Goal: Task Accomplishment & Management: Use online tool/utility

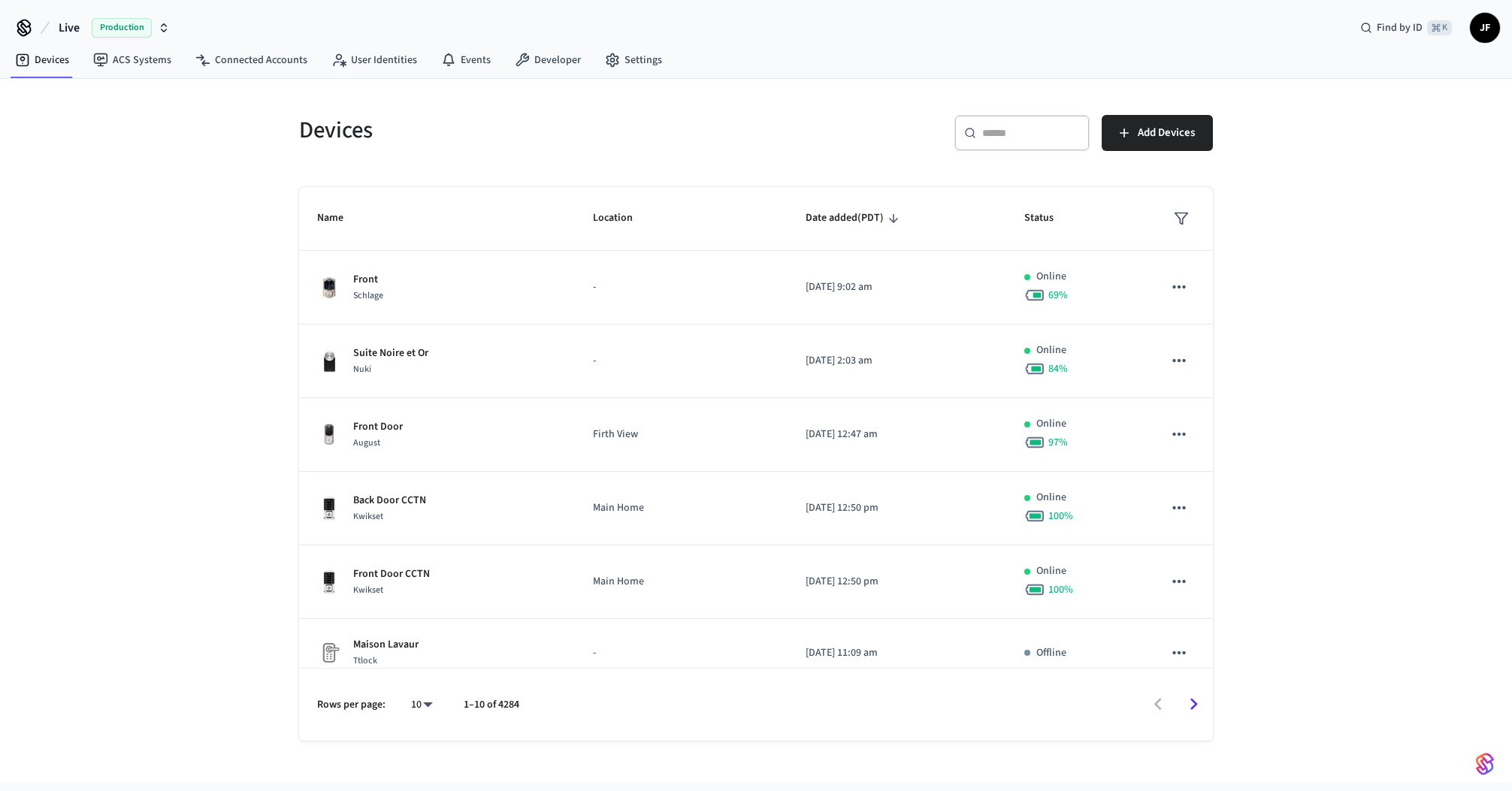
click at [188, 167] on div "Devices ​ ​ Add Devices Name Location Date added (PDT) Status Front Schlage - […" at bounding box center [756, 431] width 1512 height 704
click at [76, 28] on span "Live" at bounding box center [69, 28] width 21 height 18
drag, startPoint x: 556, startPoint y: 140, endPoint x: 508, endPoint y: 139, distance: 48.0
click at [501, 137] on h5 "Devices" at bounding box center [523, 131] width 448 height 31
click at [502, 159] on div "Devices" at bounding box center [514, 130] width 466 height 67
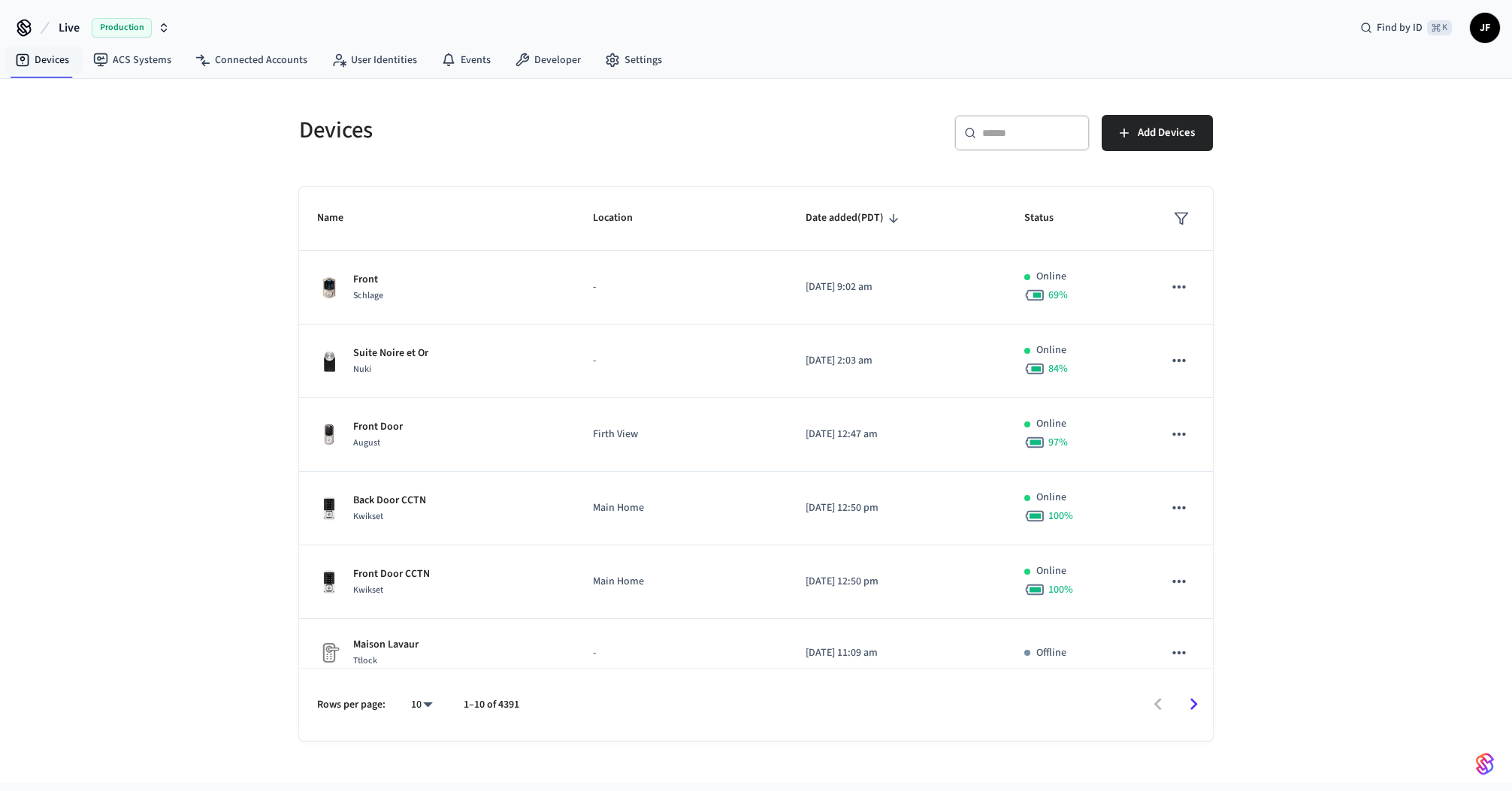
click at [54, 27] on button "Live Production" at bounding box center [114, 28] width 120 height 32
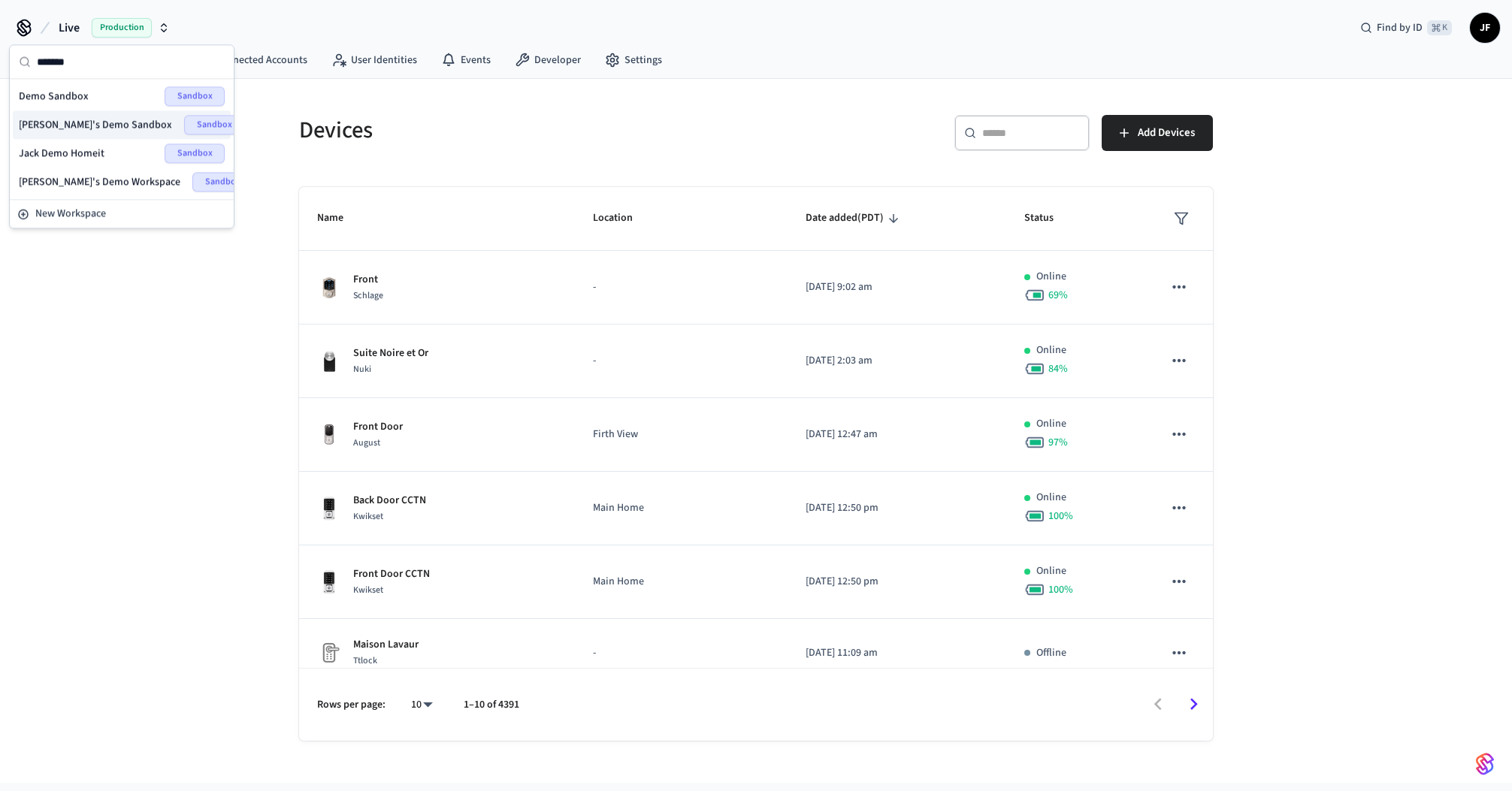
type input "*******"
click at [84, 117] on span "[PERSON_NAME]'s Demo Sandbox" at bounding box center [95, 124] width 153 height 15
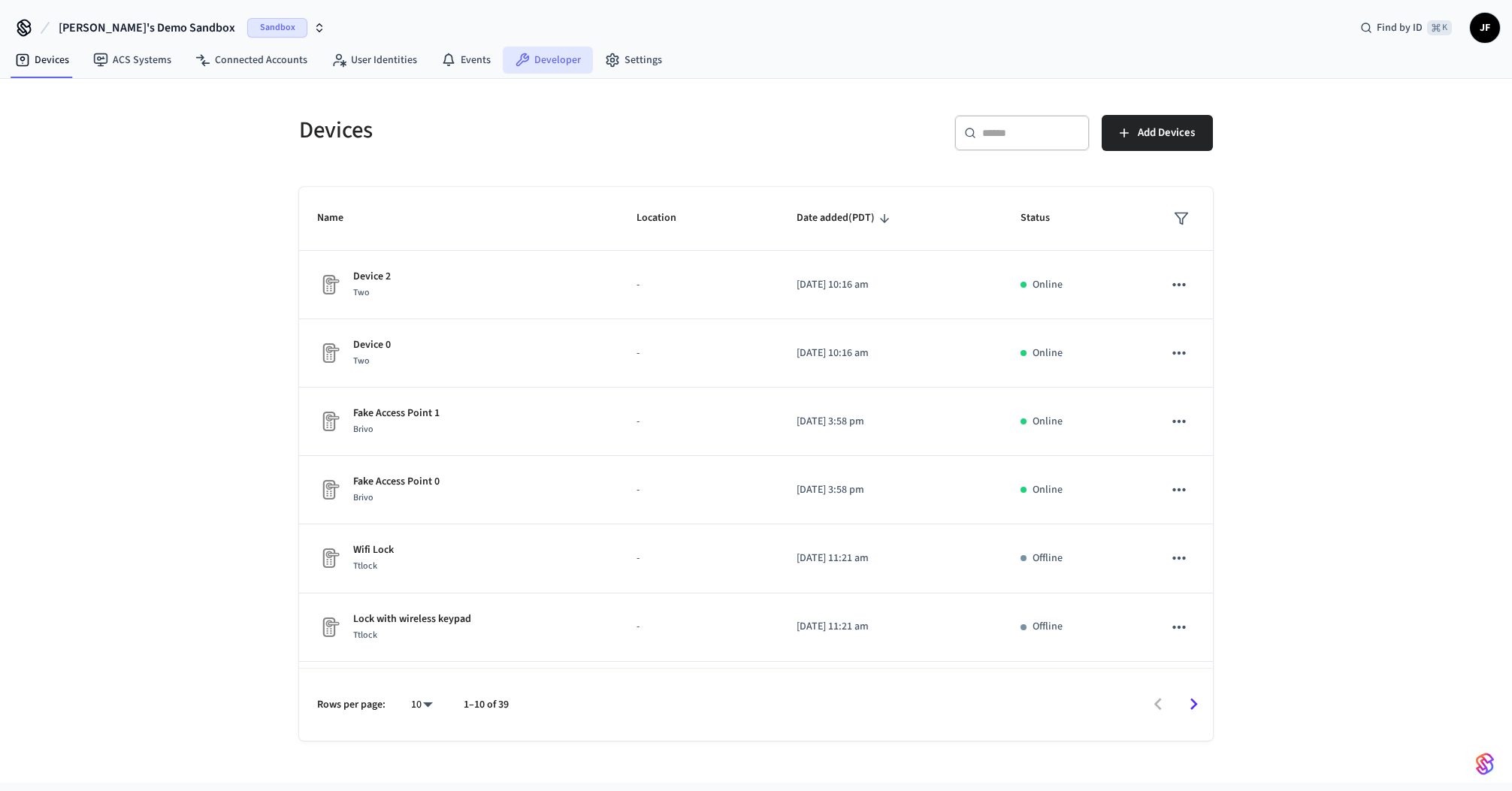
click at [554, 66] on link "Developer" at bounding box center [548, 59] width 90 height 27
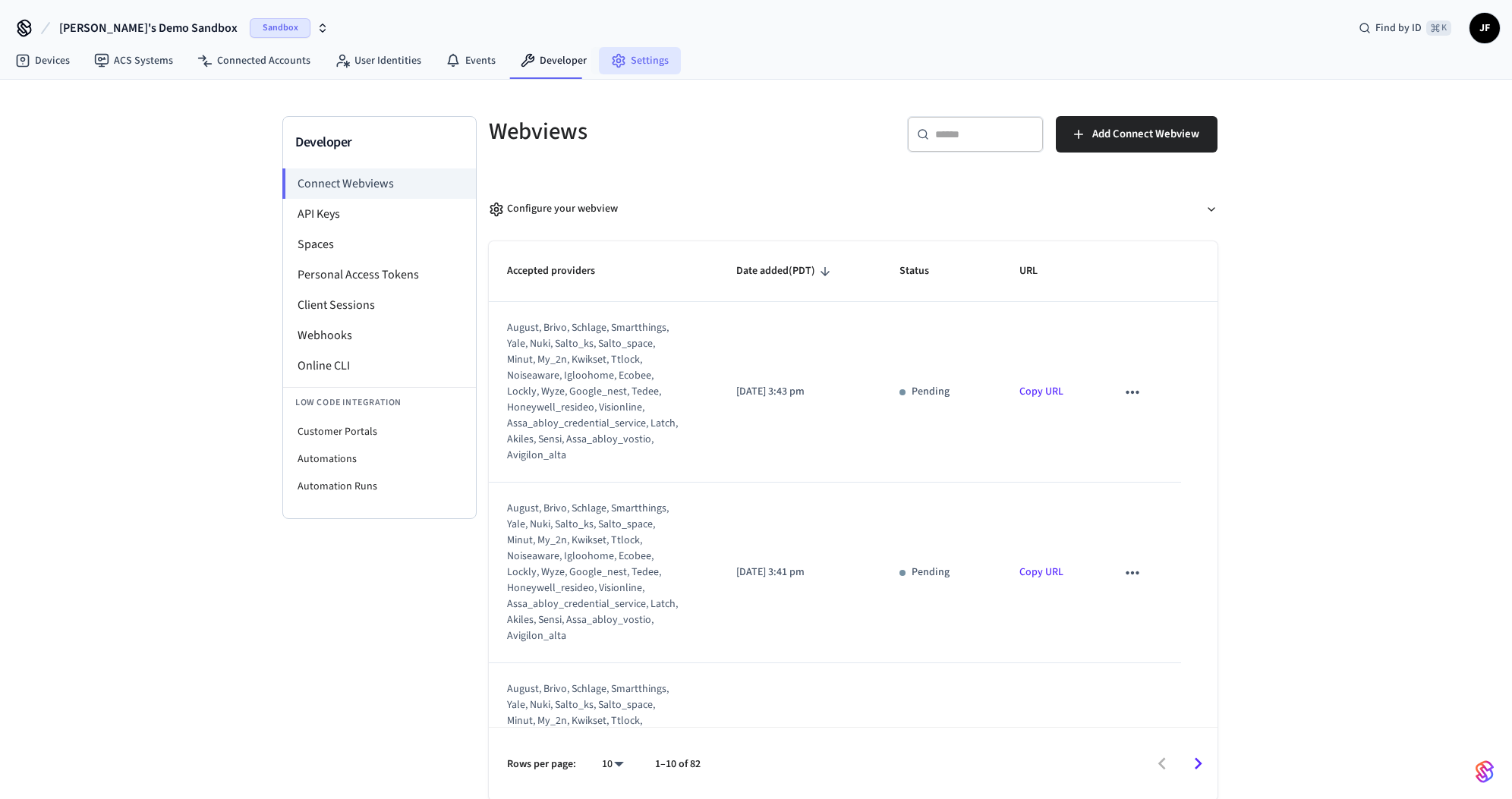
click at [612, 66] on icon at bounding box center [618, 61] width 11 height 13
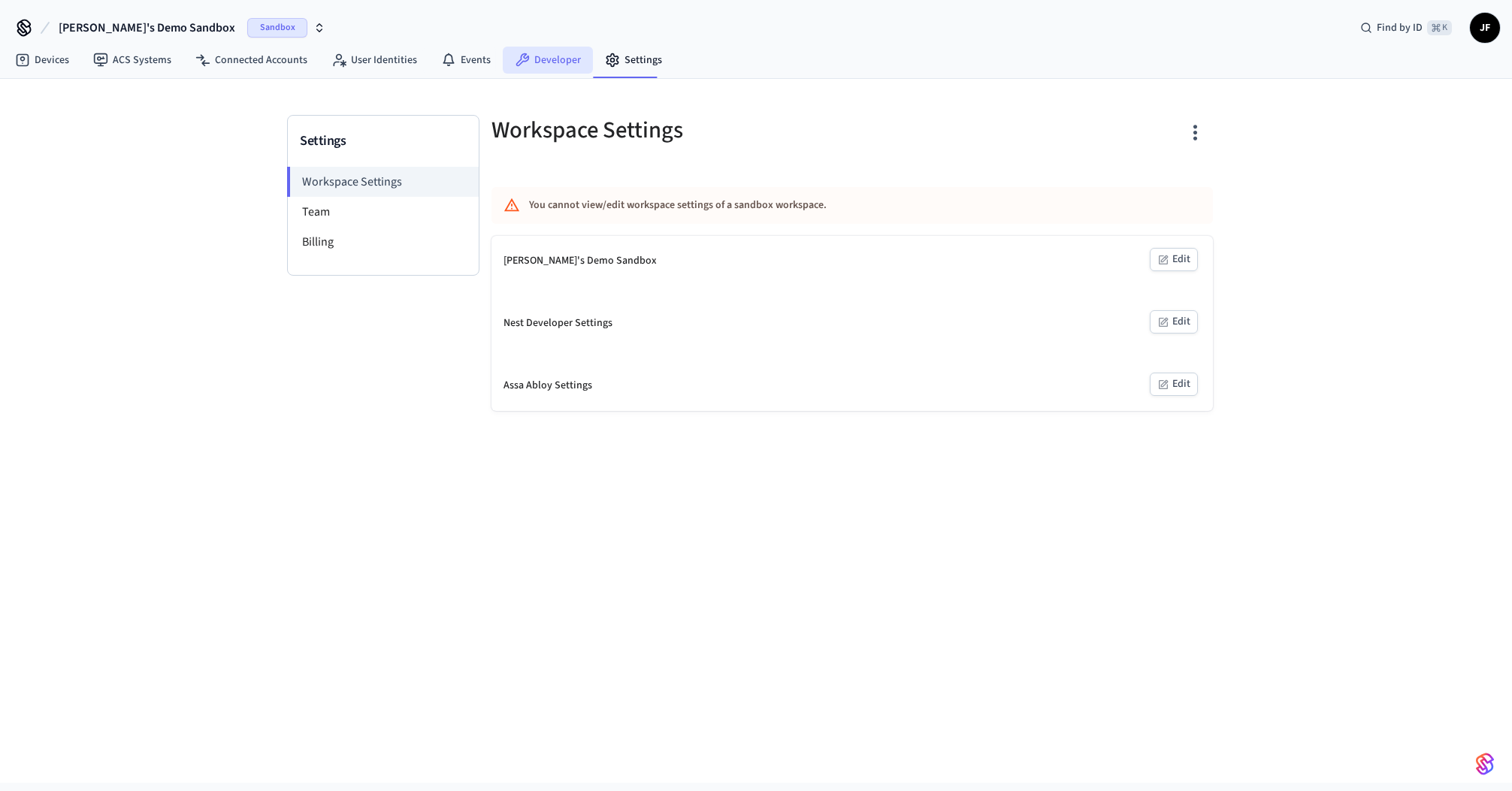
click at [516, 62] on icon at bounding box center [523, 60] width 14 height 14
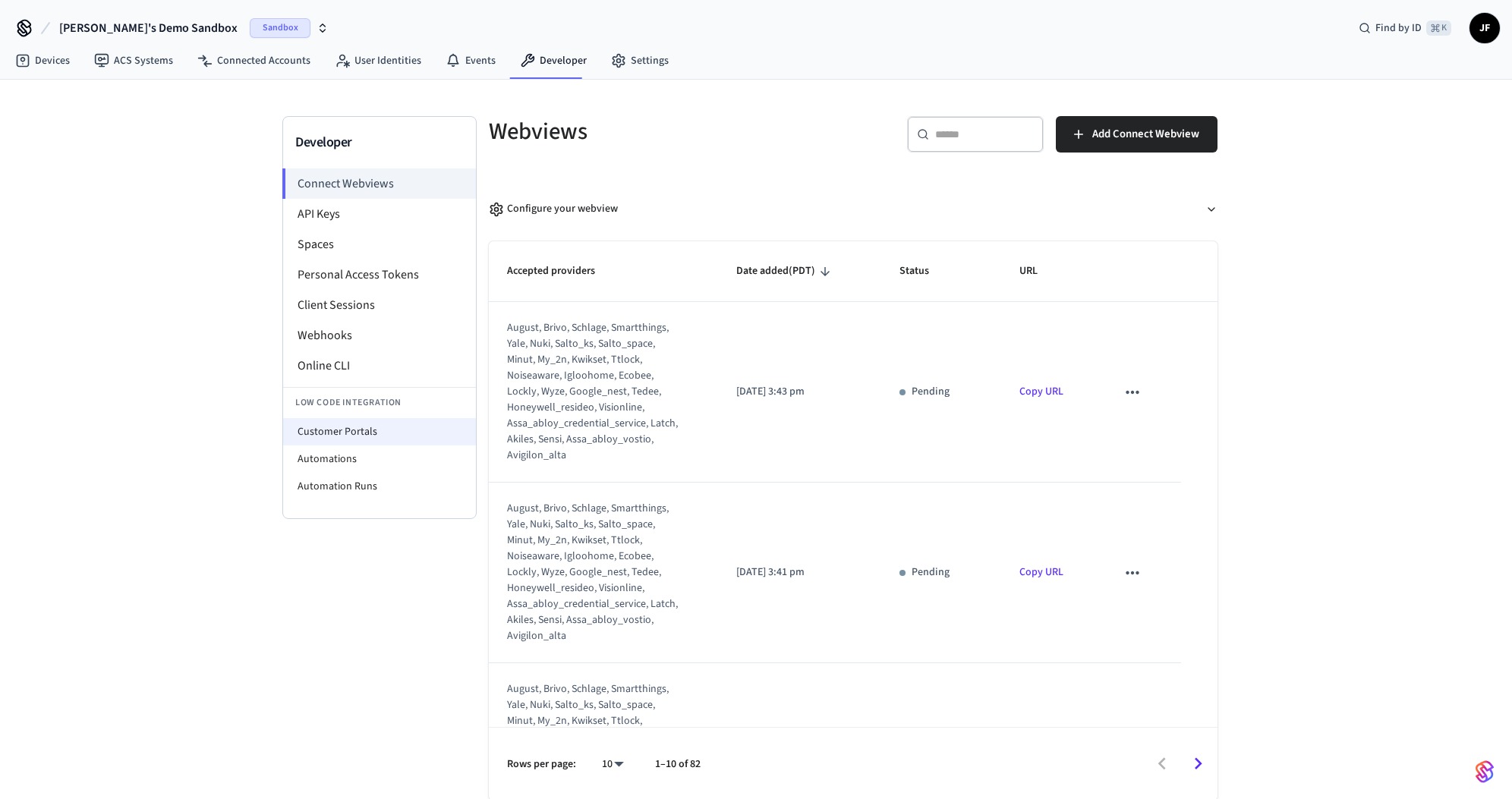
click at [367, 432] on li "Customer Portals" at bounding box center [379, 431] width 193 height 27
select select "**********"
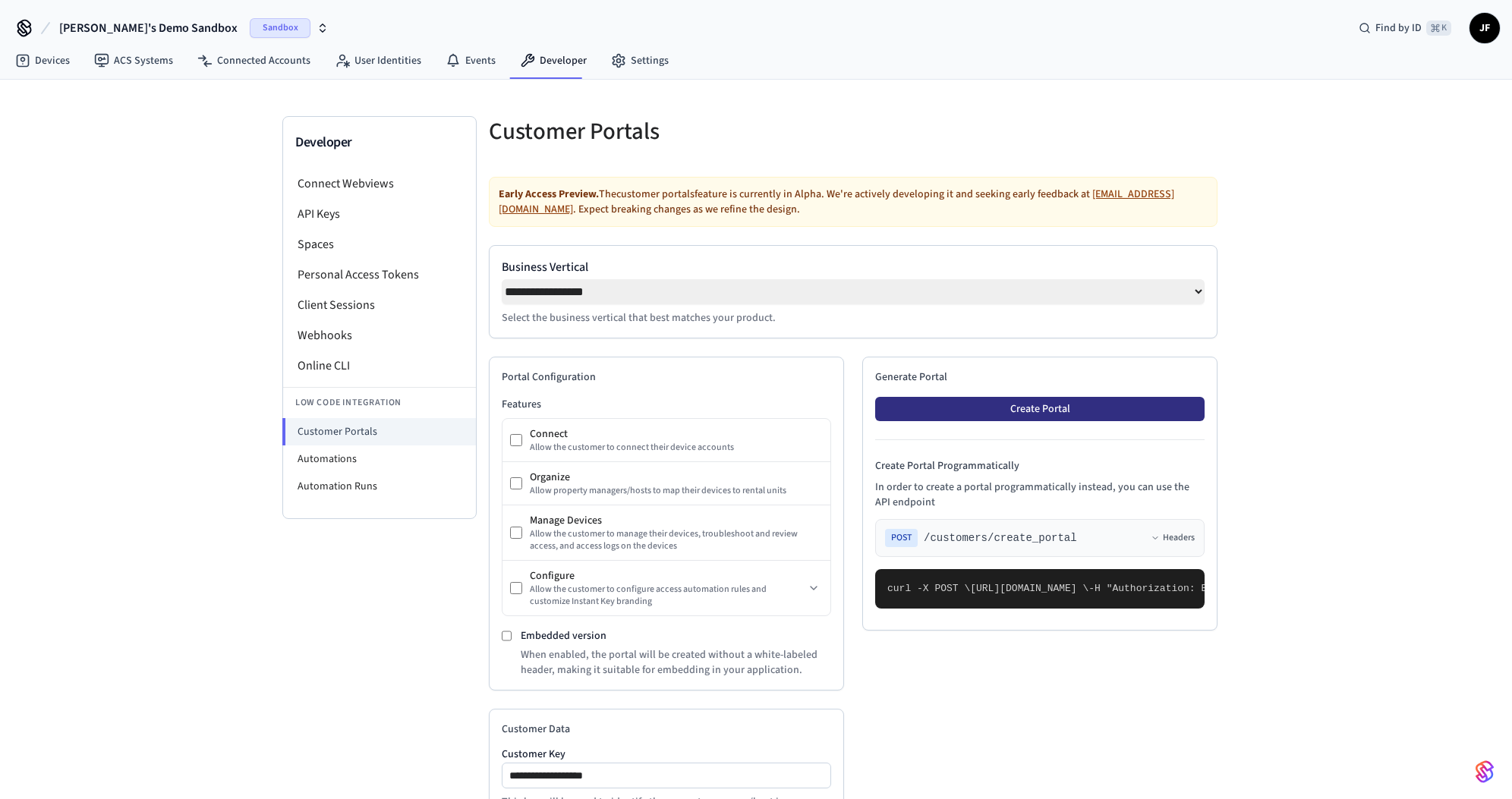
click at [1007, 406] on button "Create Portal" at bounding box center [1040, 409] width 329 height 25
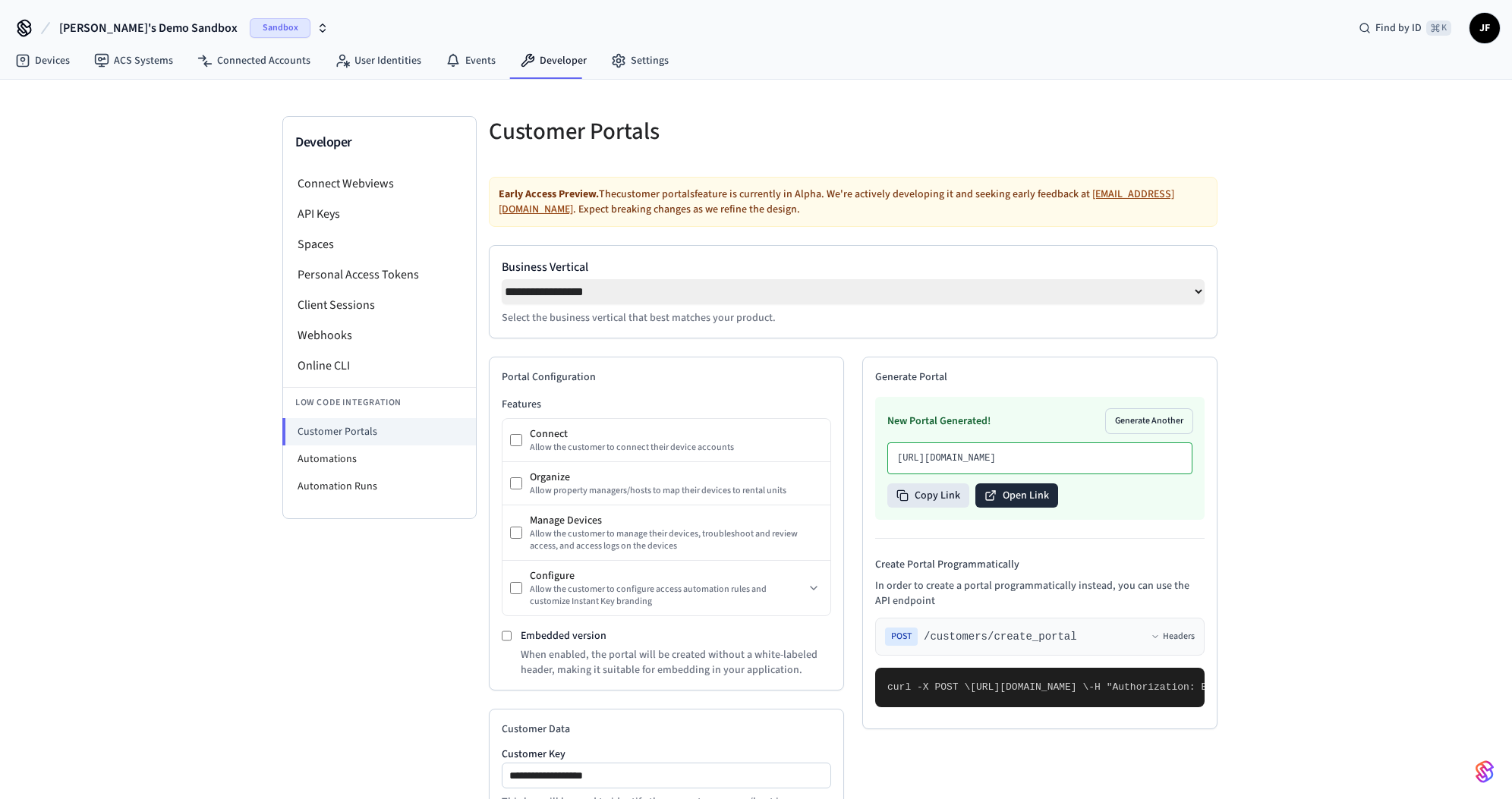
click at [1028, 508] on button "Open Link" at bounding box center [1016, 496] width 83 height 25
click at [225, 60] on link "Connected Accounts" at bounding box center [254, 60] width 138 height 27
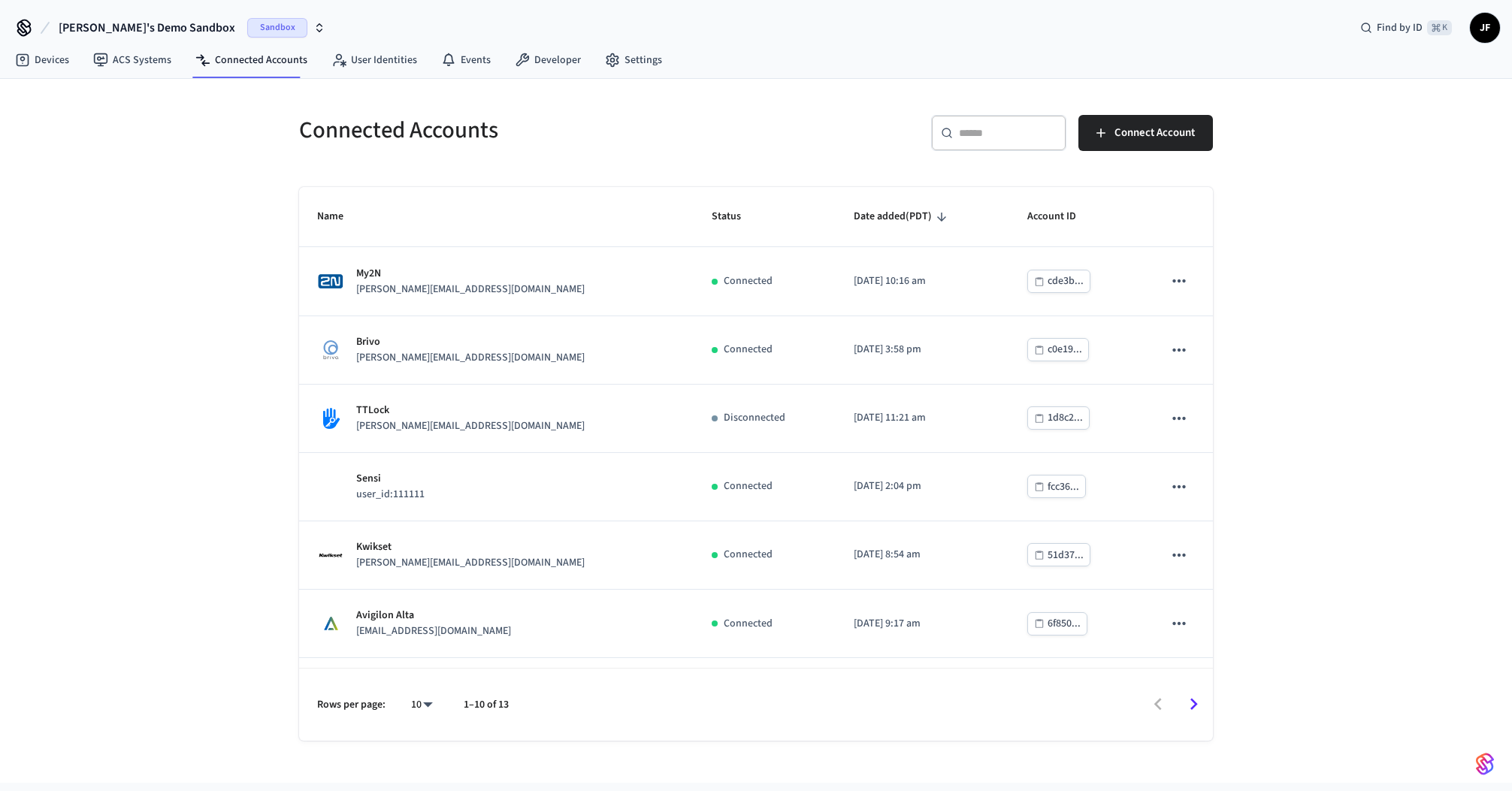
click at [44, 219] on div "Connected Accounts ​ ​ Connect Account Name Status Date added (PDT) Account ID …" at bounding box center [756, 431] width 1512 height 704
click at [97, 25] on span "[PERSON_NAME]'s Demo Sandbox" at bounding box center [147, 28] width 177 height 18
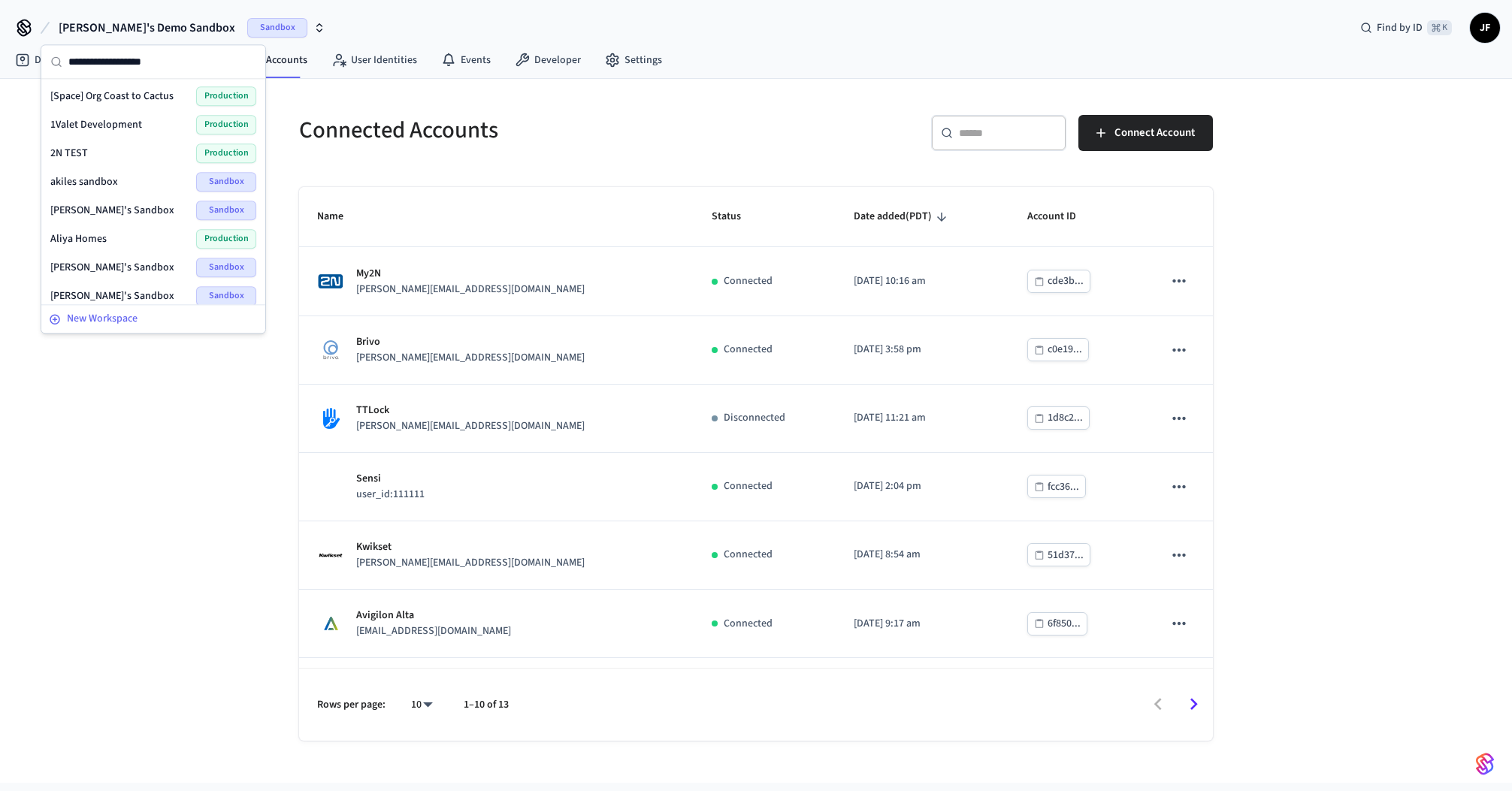
click at [84, 314] on span "New Workspace" at bounding box center [101, 318] width 71 height 15
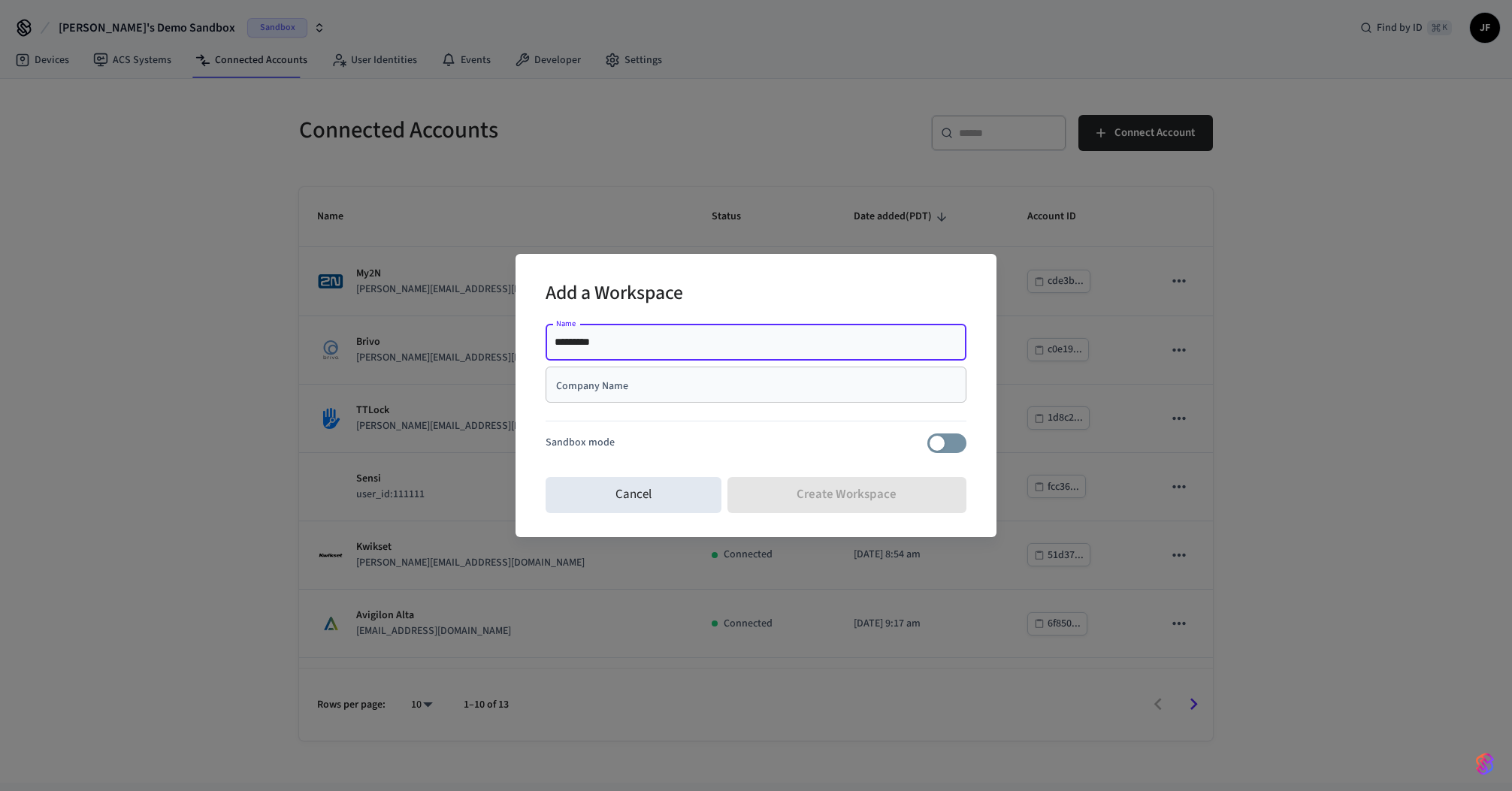
type input "*********"
click at [604, 383] on input "Company Name" at bounding box center [756, 385] width 403 height 15
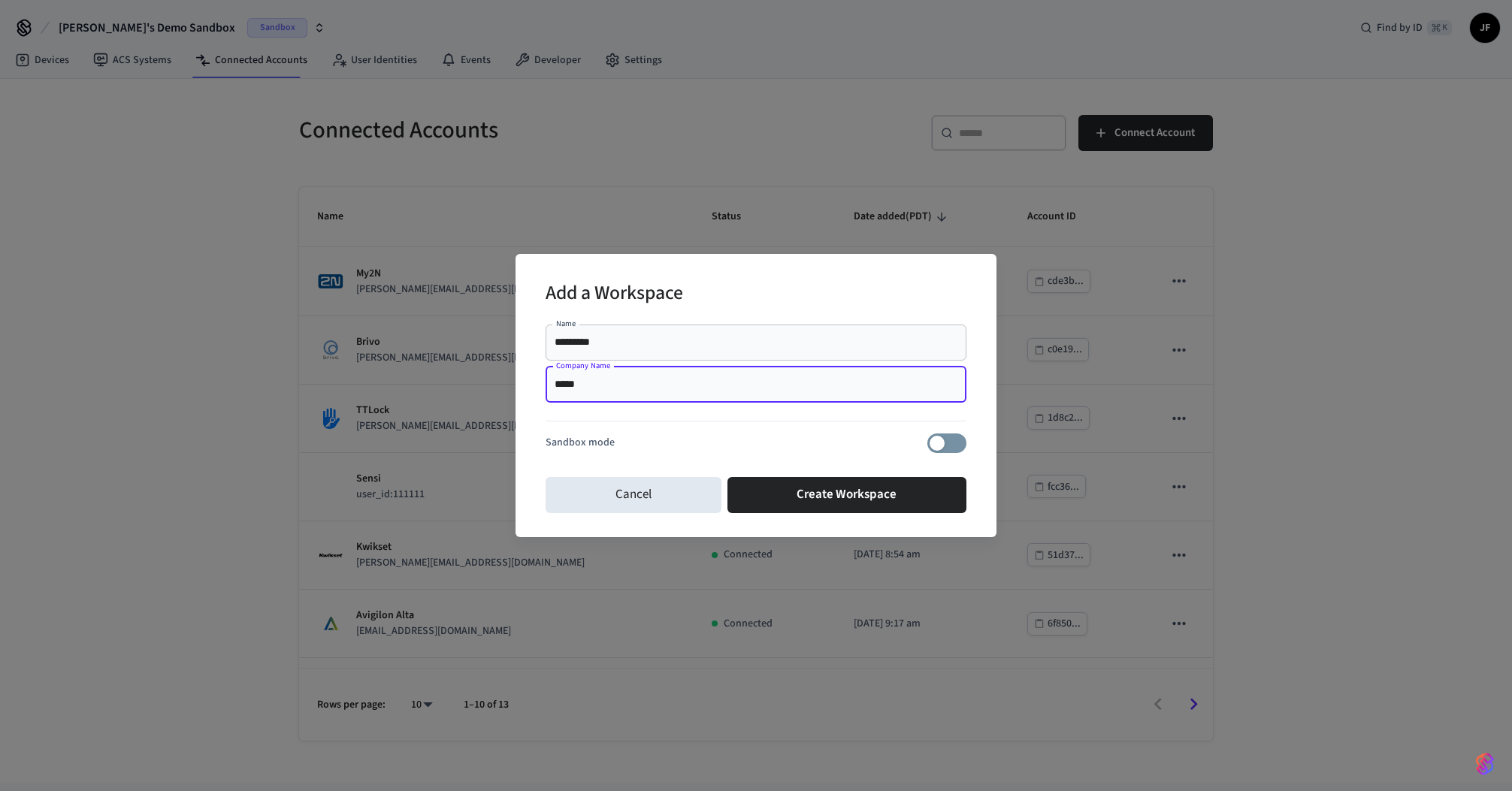
type input "*****"
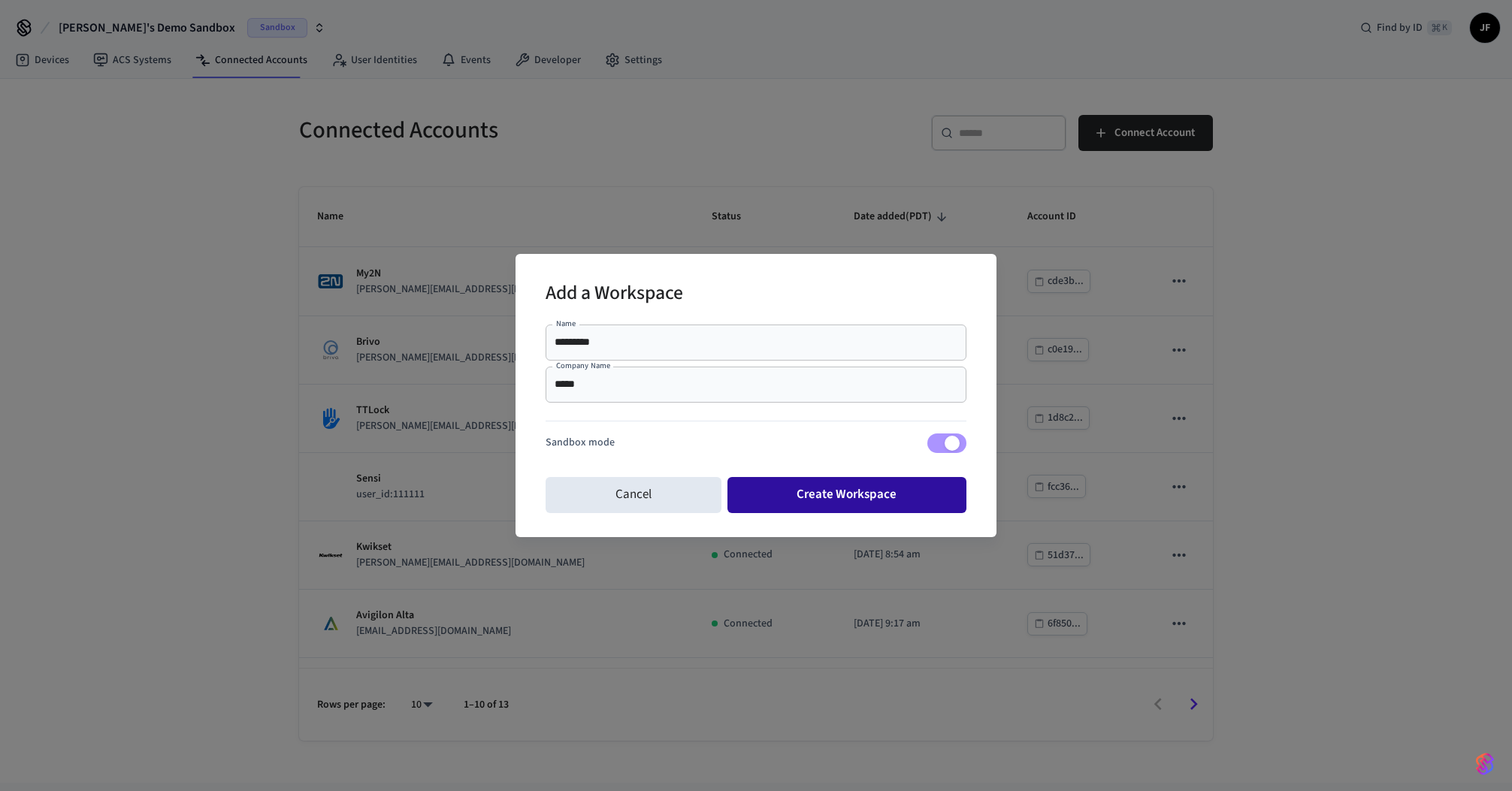
click at [876, 505] on button "Create Workspace" at bounding box center [847, 495] width 239 height 36
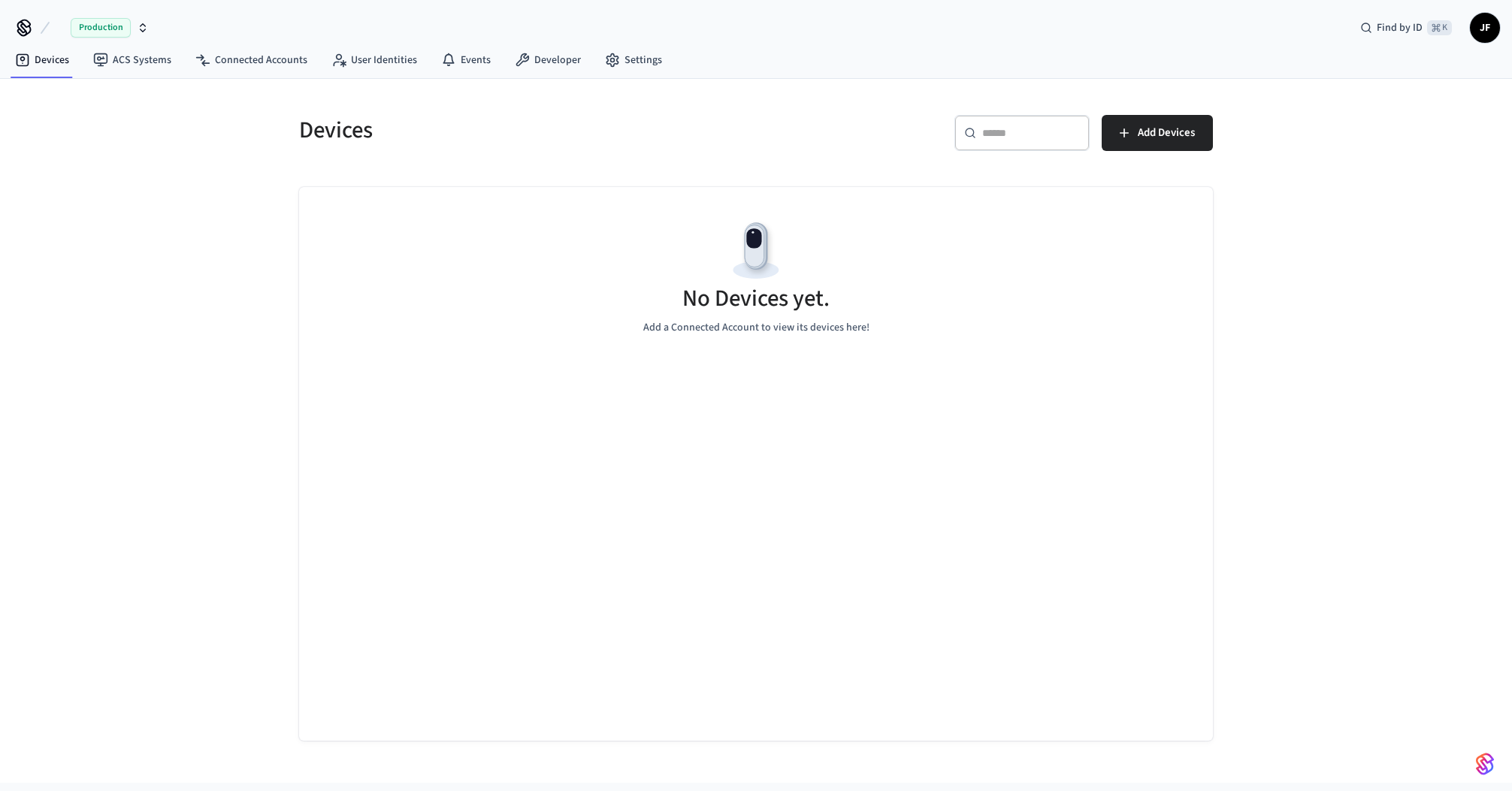
click at [97, 325] on div "Devices ​ ​ Add Devices No Devices yet. Add a Connected Account to view its dev…" at bounding box center [756, 431] width 1512 height 704
click at [524, 55] on link "Developer" at bounding box center [548, 59] width 90 height 27
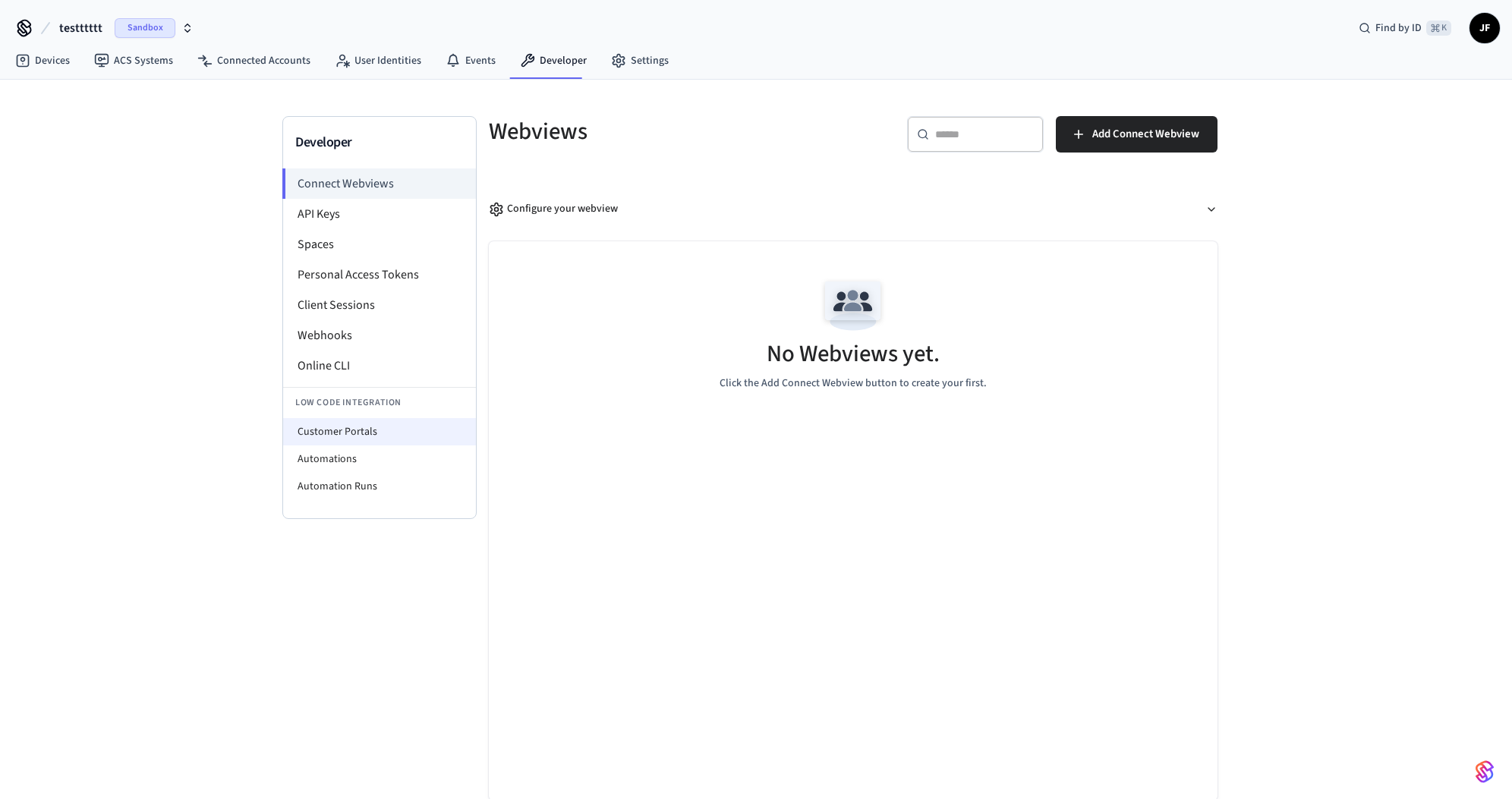
click at [320, 424] on li "Customer Portals" at bounding box center [379, 431] width 193 height 27
select select "**********"
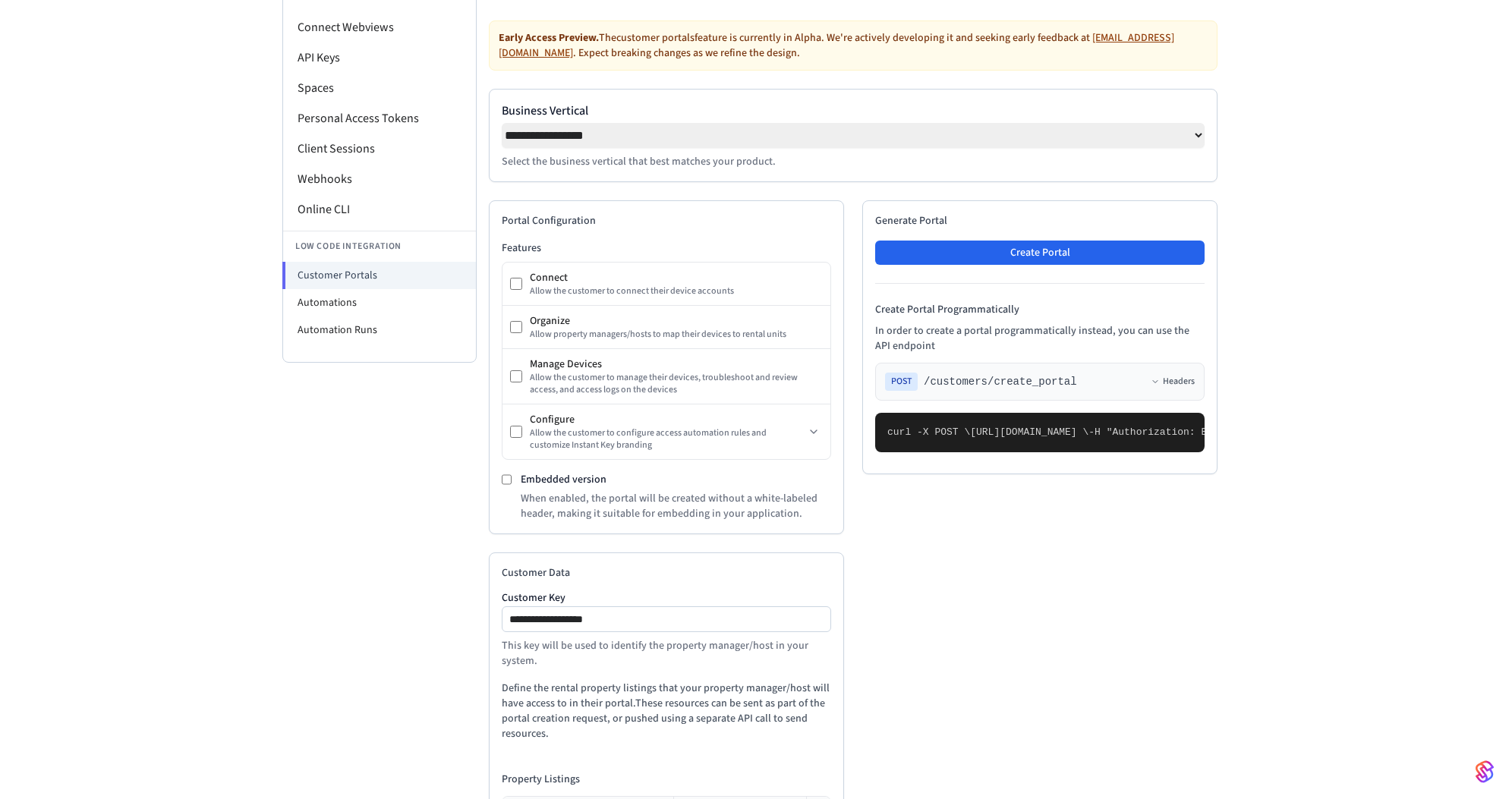
scroll to position [306, 0]
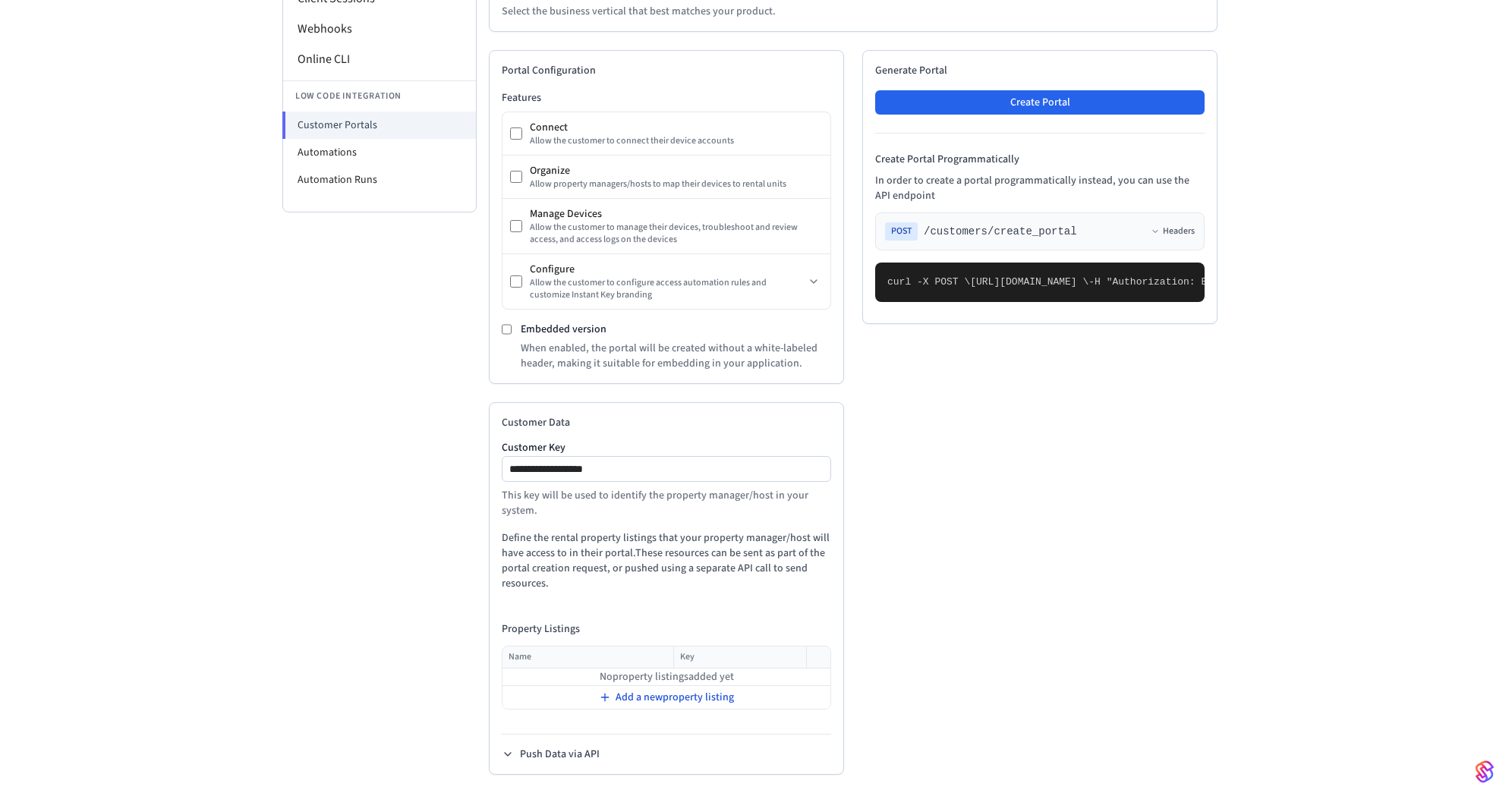
click at [663, 707] on div "Add a new property listing" at bounding box center [666, 697] width 326 height 21
click at [612, 683] on input "text" at bounding box center [578, 680] width 149 height 18
type input "**********"
type input "*****"
click at [1325, 414] on div "**********" at bounding box center [756, 288] width 1512 height 1032
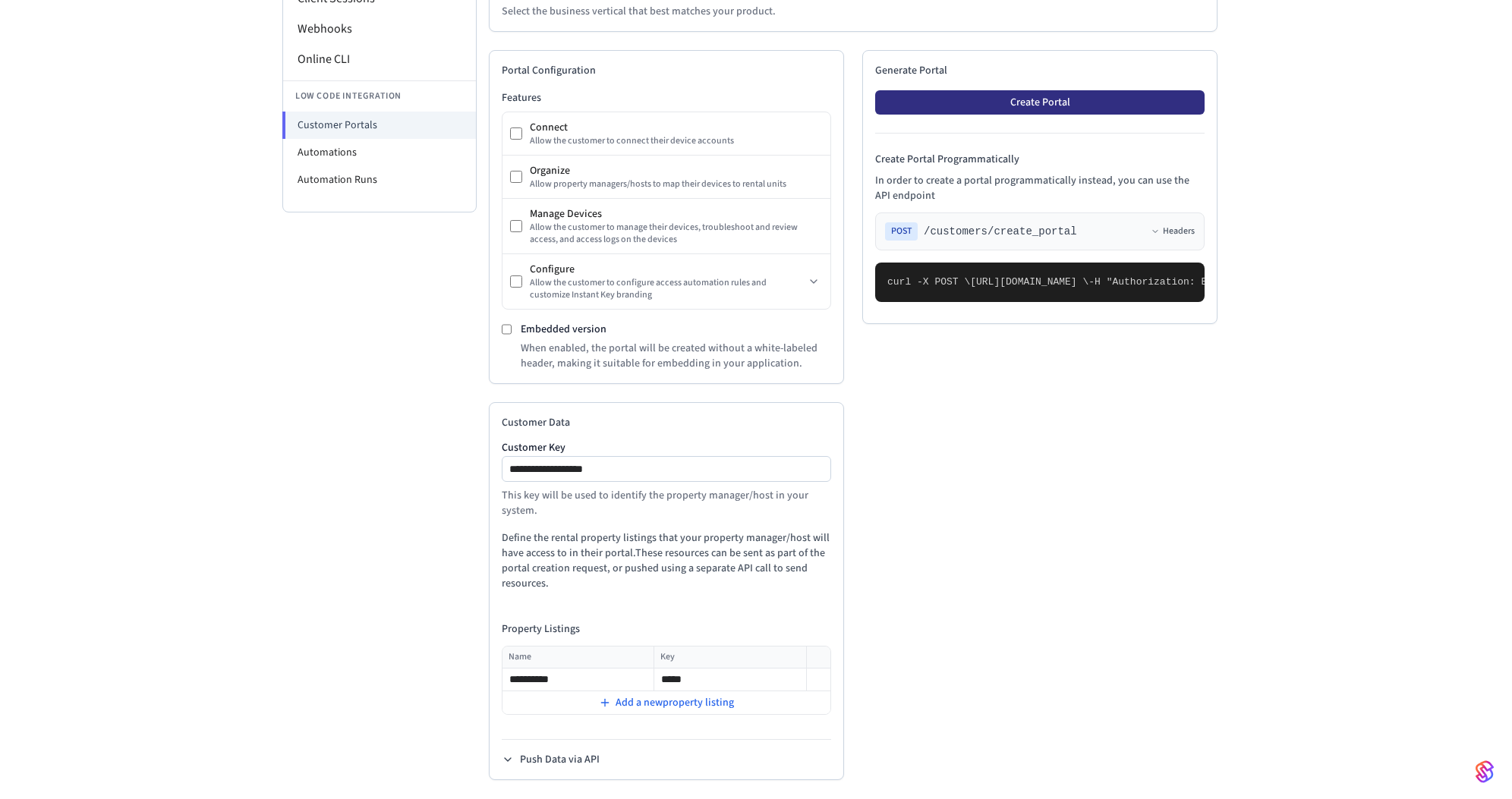
click at [982, 107] on button "Create Portal" at bounding box center [1040, 102] width 329 height 25
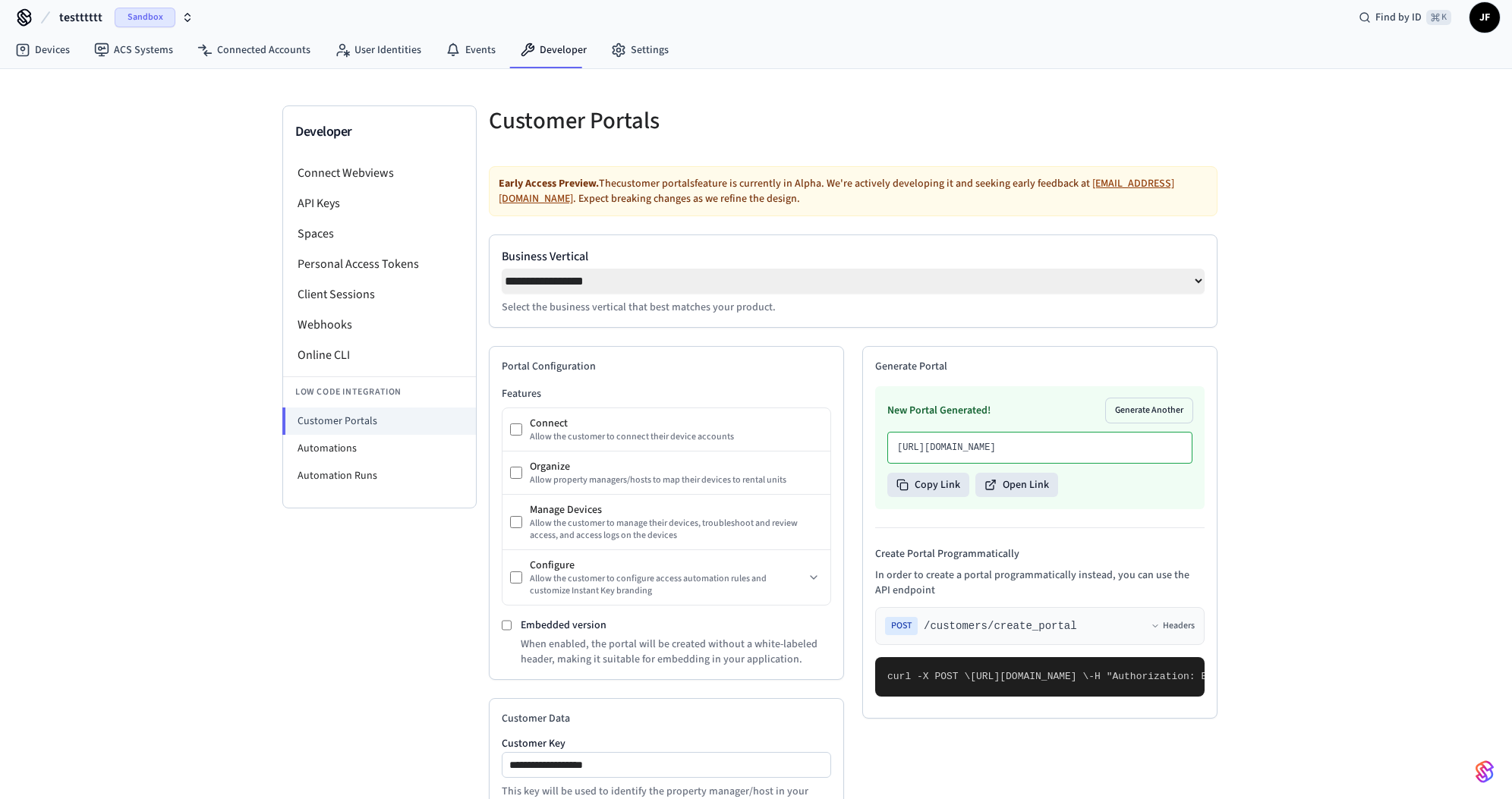
scroll to position [0, 0]
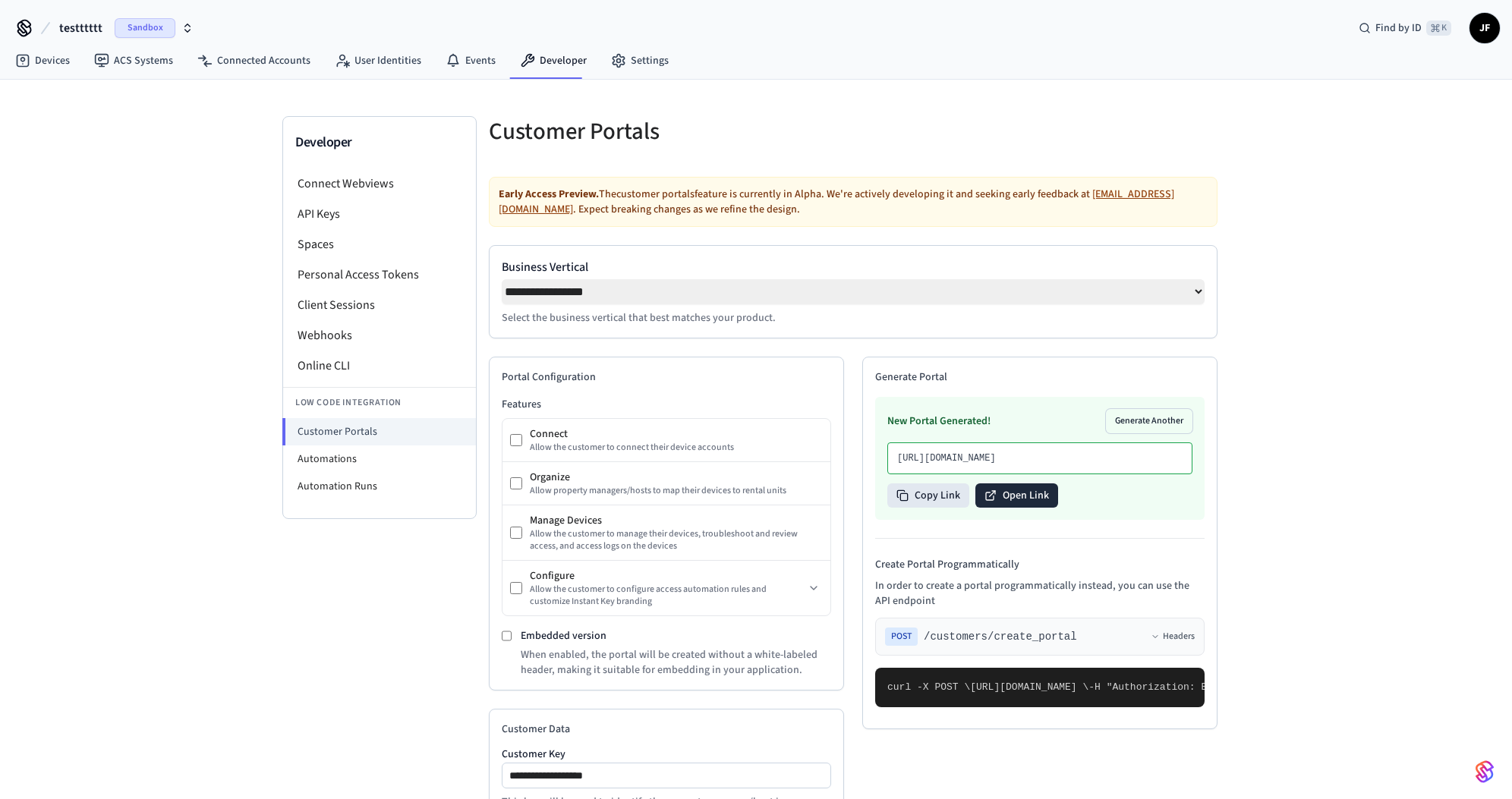
click at [1022, 508] on button "Open Link" at bounding box center [1016, 496] width 83 height 25
click at [556, 136] on h5 "Customer Portals" at bounding box center [665, 132] width 355 height 31
click at [620, 131] on h5 "Customer Portals" at bounding box center [665, 132] width 355 height 31
click at [752, 98] on div "Customer Portals" at bounding box center [657, 131] width 374 height 67
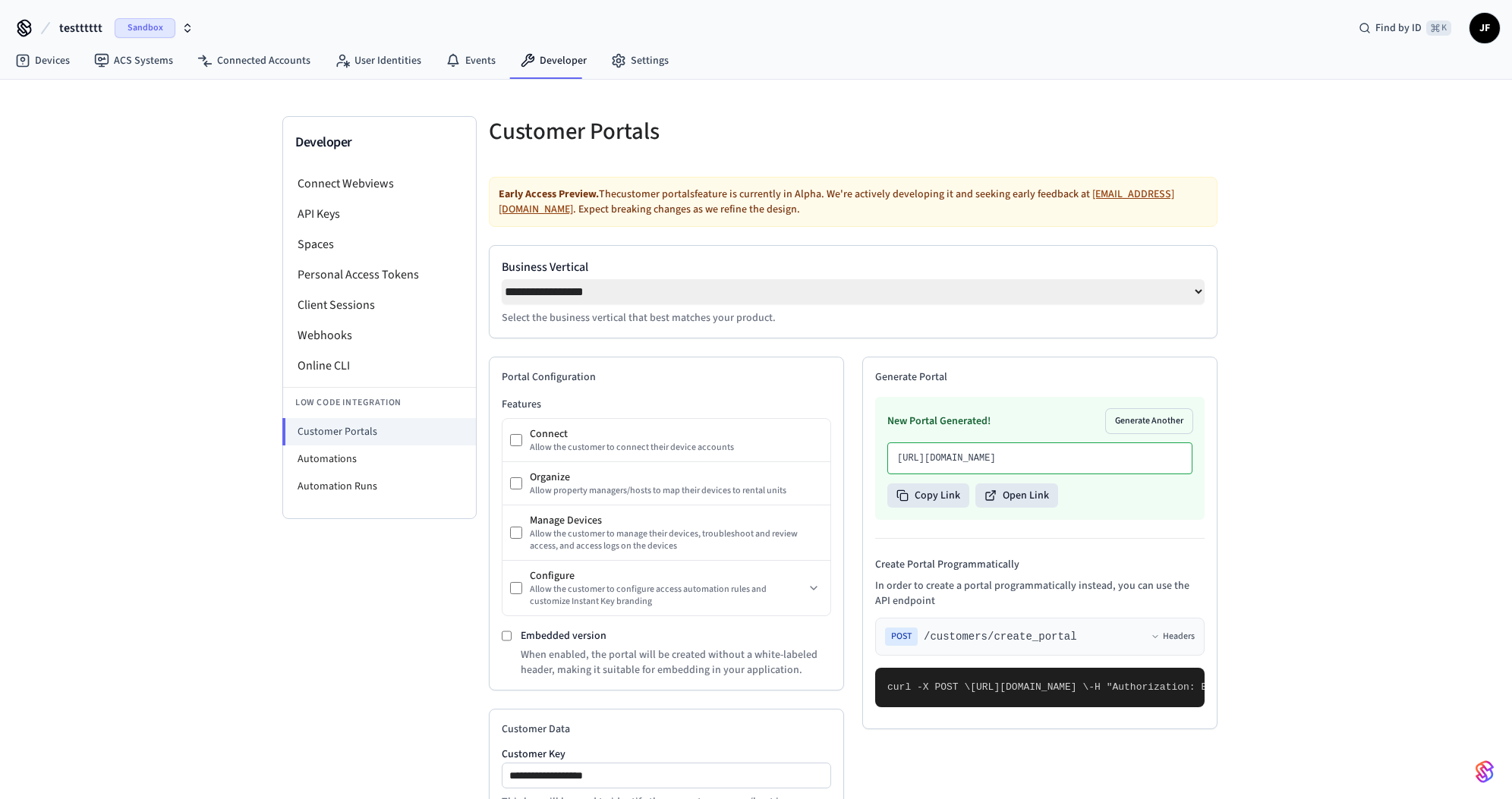
click at [772, 131] on h5 "Customer Portals" at bounding box center [665, 132] width 355 height 31
click at [768, 133] on h5 "Customer Portals" at bounding box center [665, 132] width 355 height 31
